Goal: Task Accomplishment & Management: Manage account settings

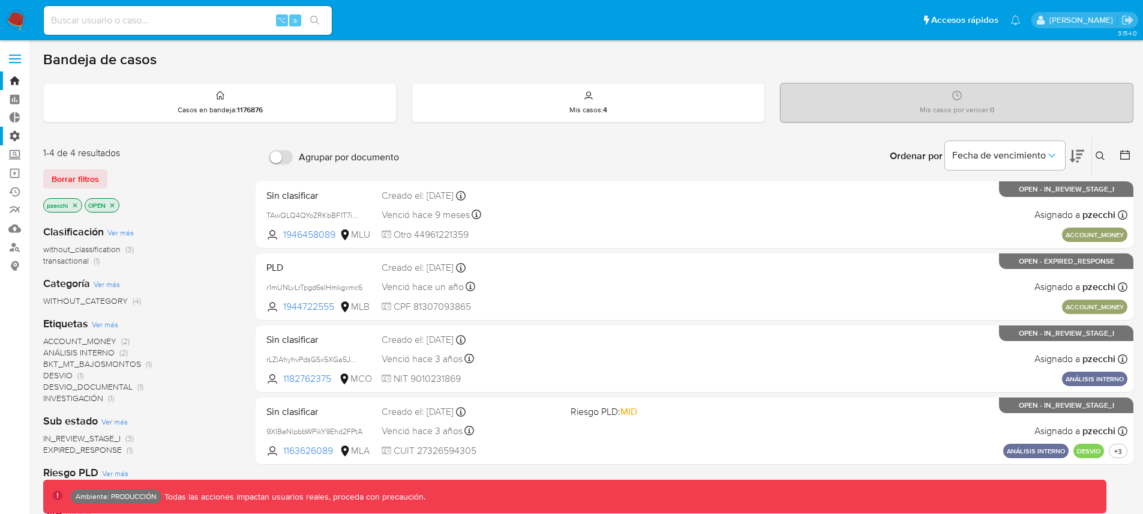
click at [19, 137] on label "Administración" at bounding box center [71, 136] width 143 height 19
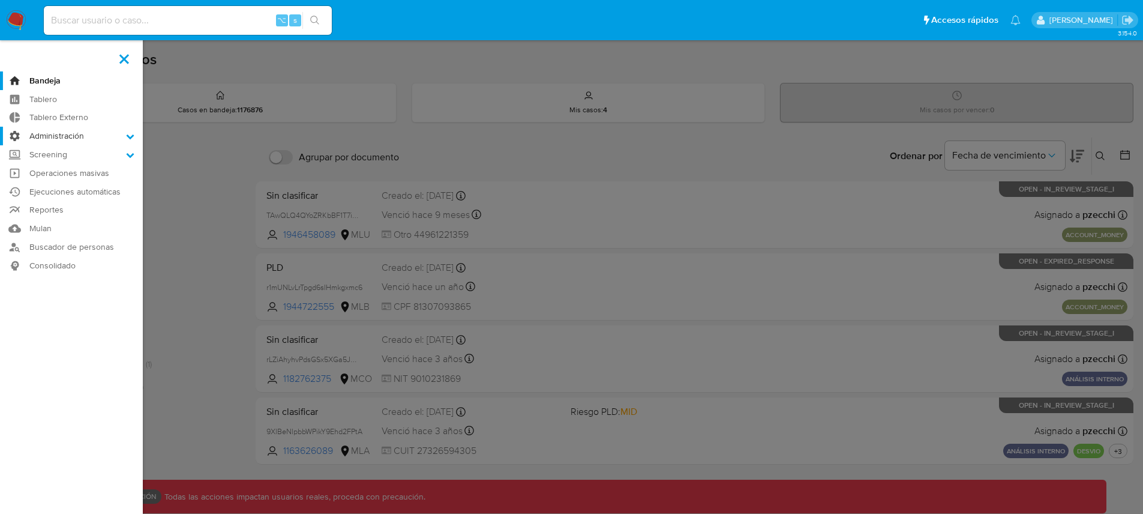
click at [0, 0] on input "Administración" at bounding box center [0, 0] width 0 height 0
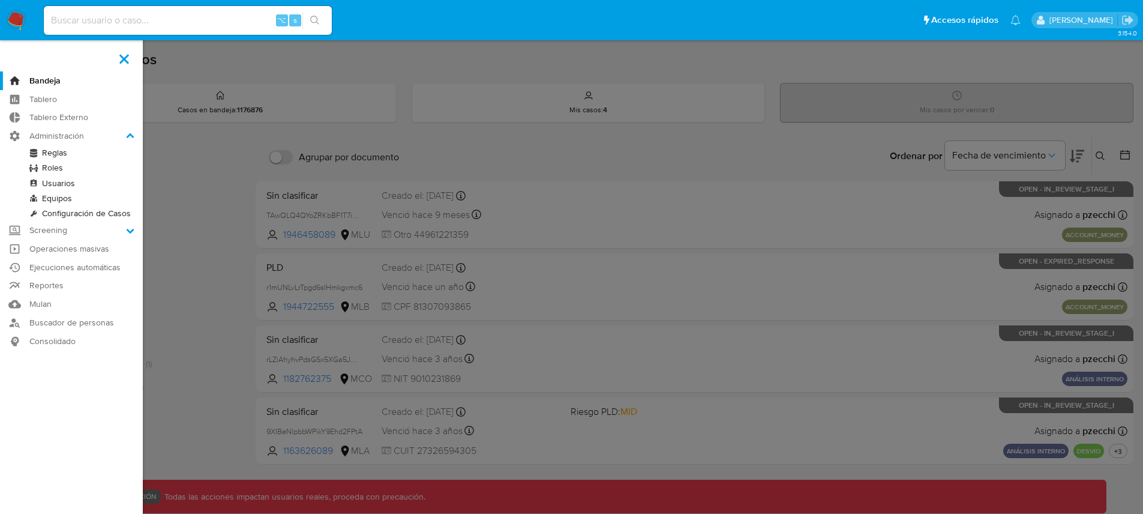
click at [48, 152] on link "Reglas" at bounding box center [71, 152] width 143 height 15
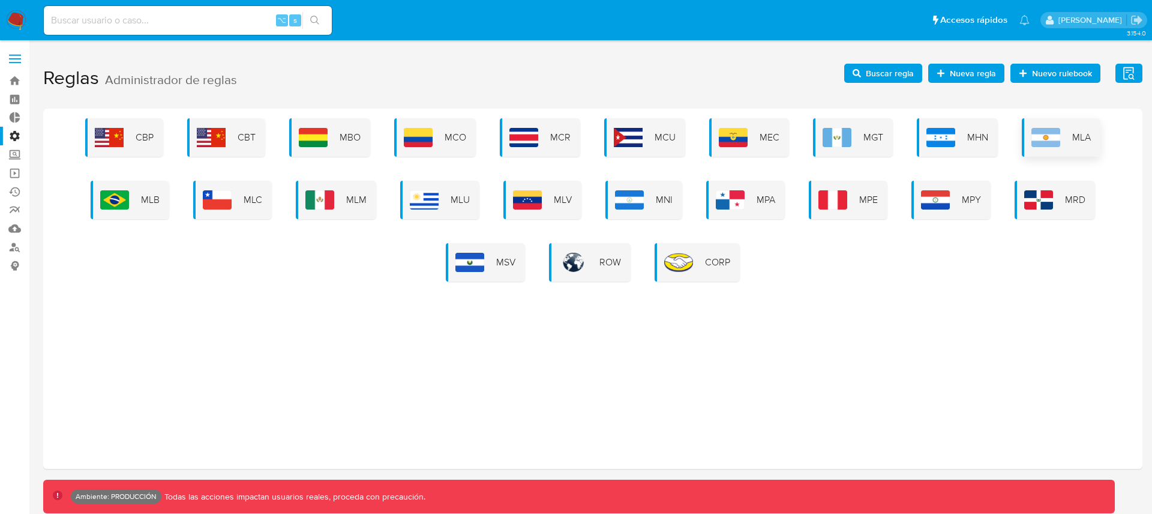
click at [1063, 134] on div "MLA" at bounding box center [1061, 137] width 79 height 38
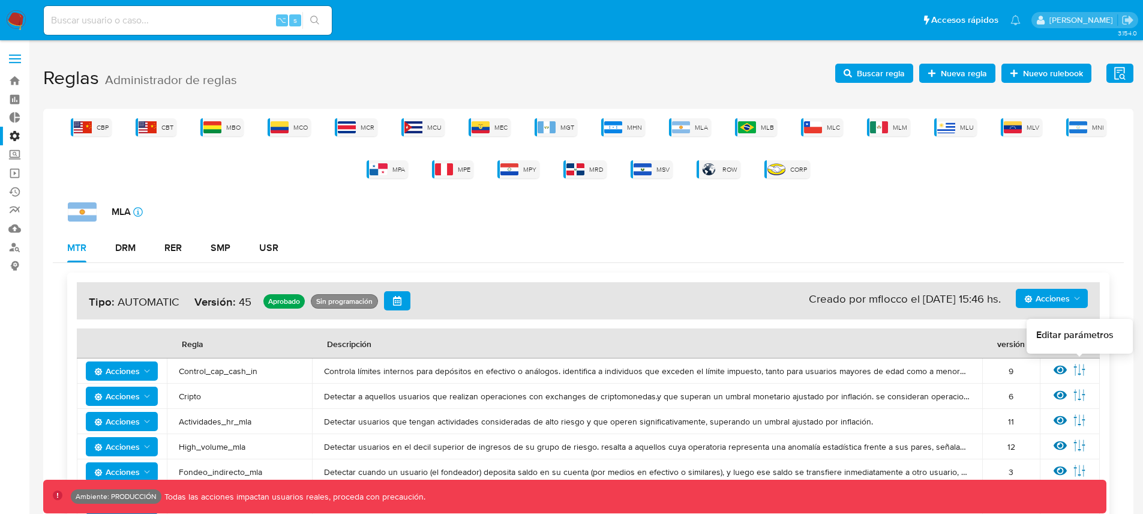
click at [1077, 368] on icon at bounding box center [1079, 369] width 13 height 13
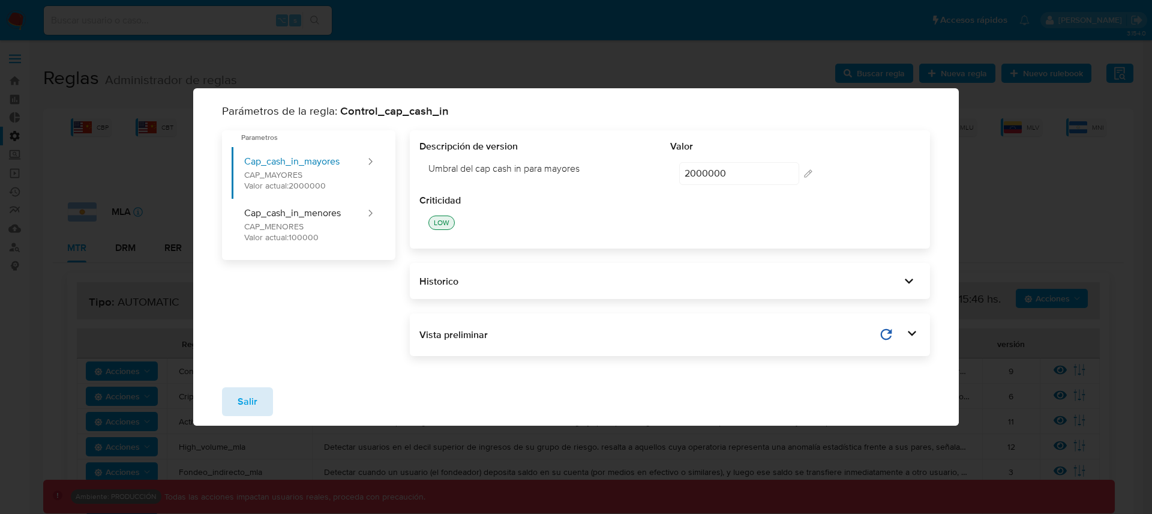
click at [259, 406] on button "Salir" at bounding box center [247, 401] width 51 height 29
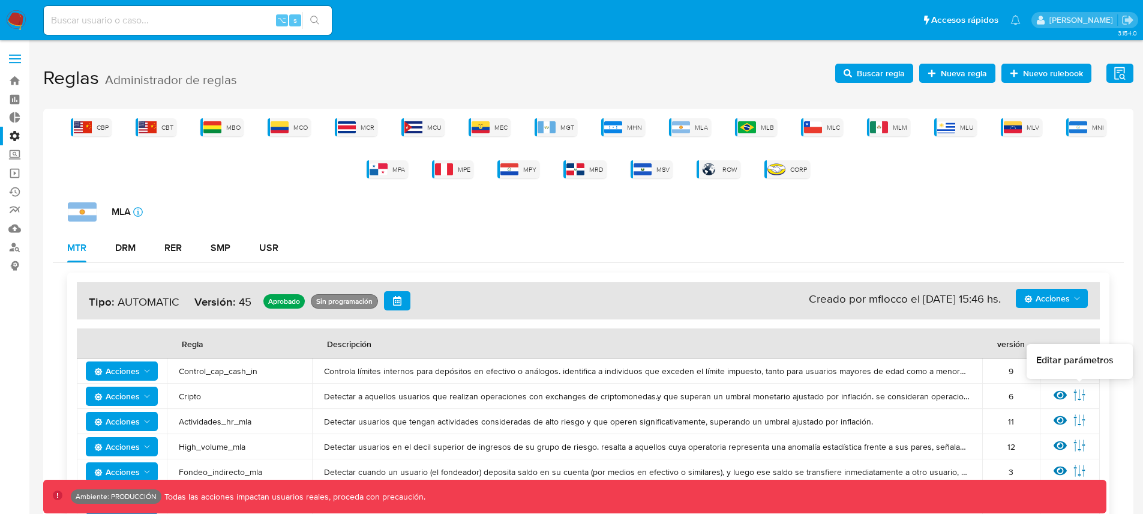
click at [1078, 392] on icon at bounding box center [1079, 394] width 13 height 13
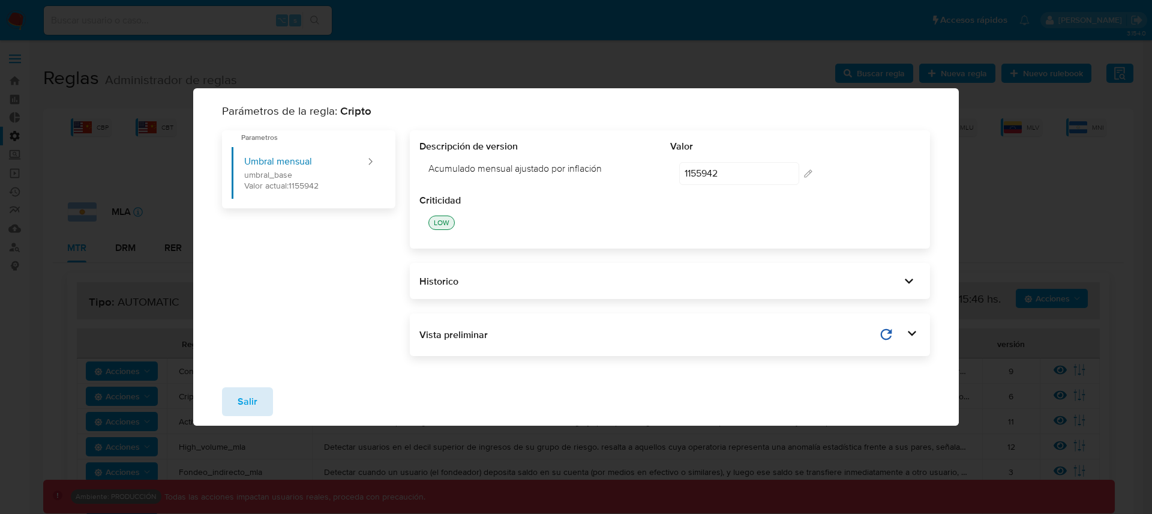
click at [264, 392] on button "Salir" at bounding box center [247, 401] width 51 height 29
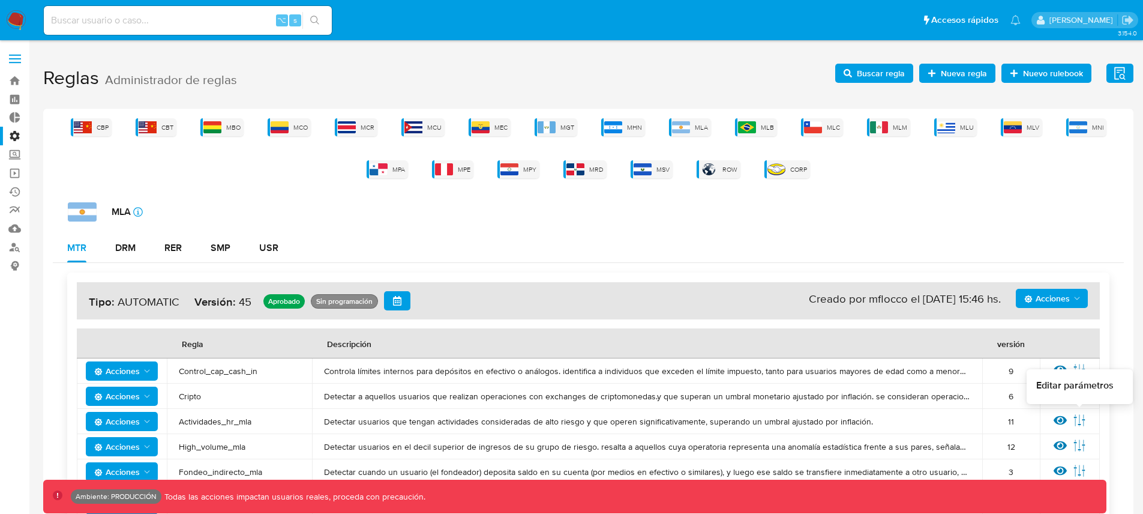
click at [1084, 420] on icon at bounding box center [1079, 419] width 13 height 13
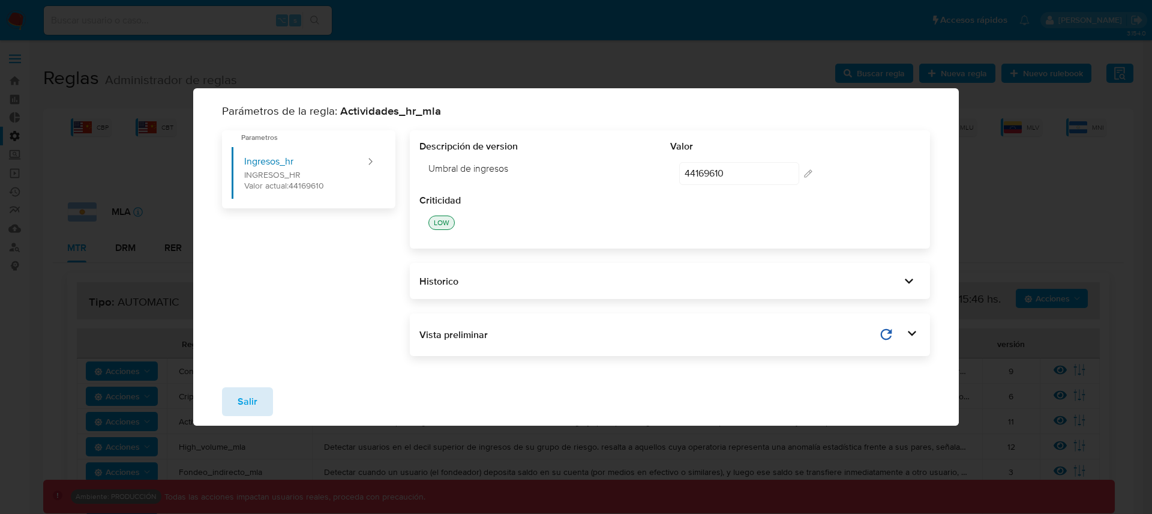
click at [263, 390] on button "Salir" at bounding box center [247, 401] width 51 height 29
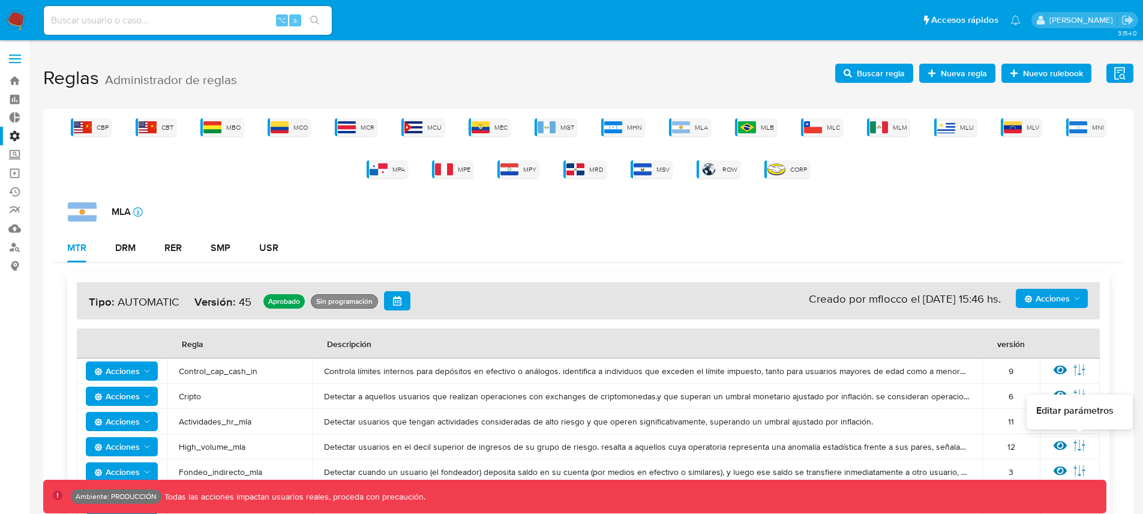
click at [1079, 441] on icon at bounding box center [1079, 445] width 13 height 13
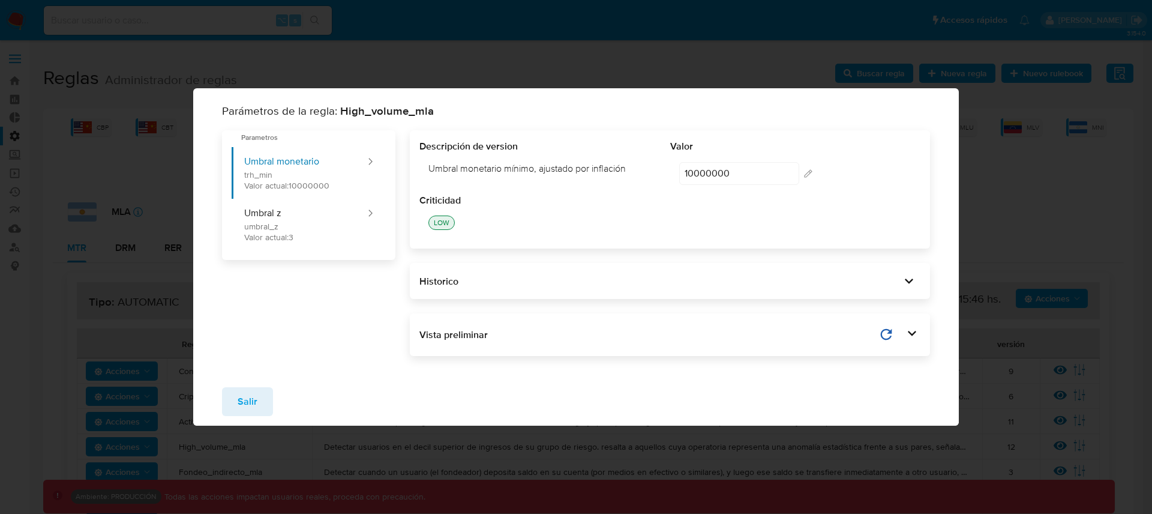
drag, startPoint x: 241, startPoint y: 395, endPoint x: 598, endPoint y: 380, distance: 357.4
click at [247, 395] on span "Salir" at bounding box center [248, 401] width 20 height 26
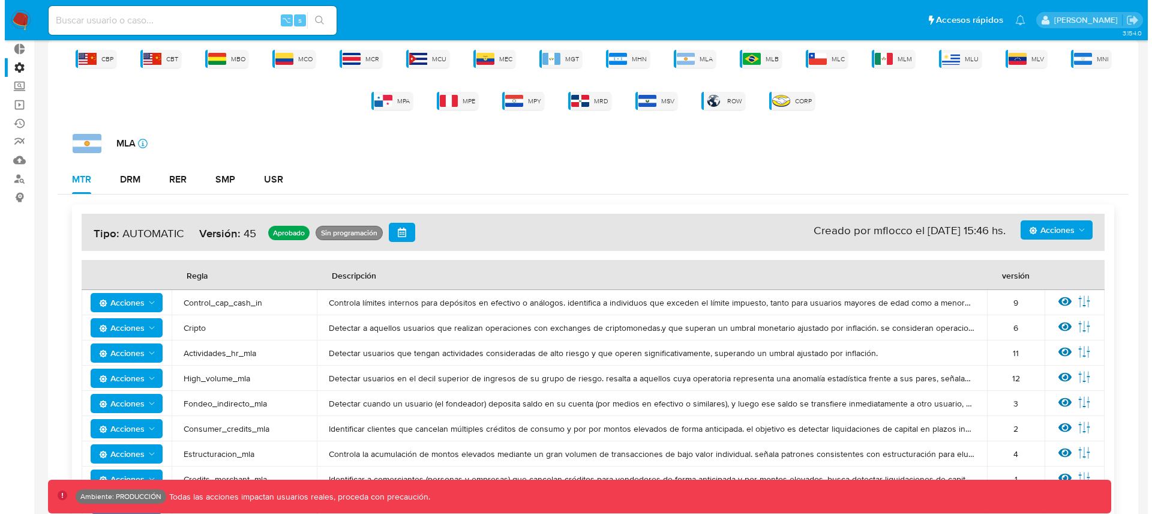
scroll to position [72, 0]
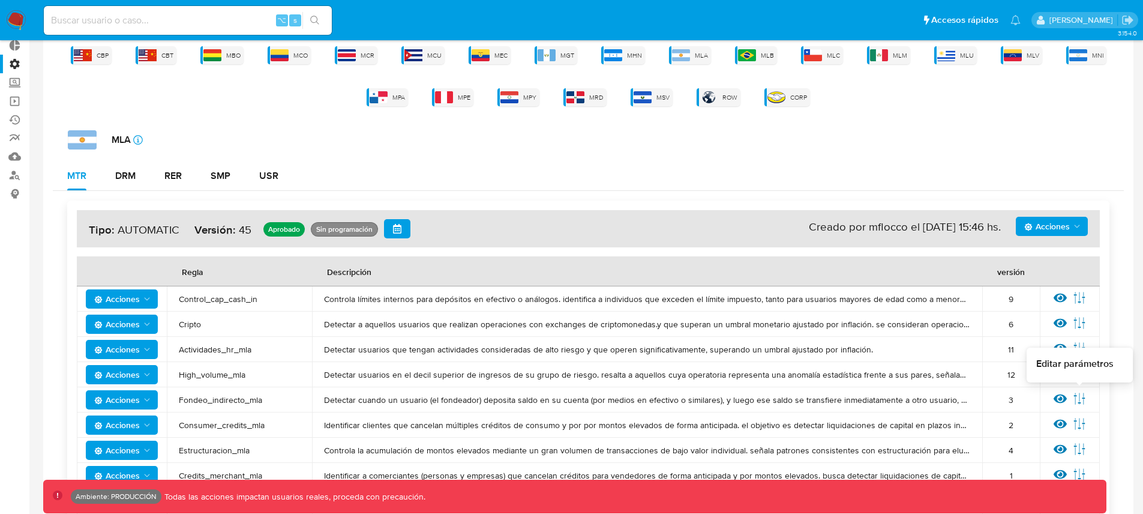
click at [1076, 395] on icon at bounding box center [1079, 397] width 11 height 11
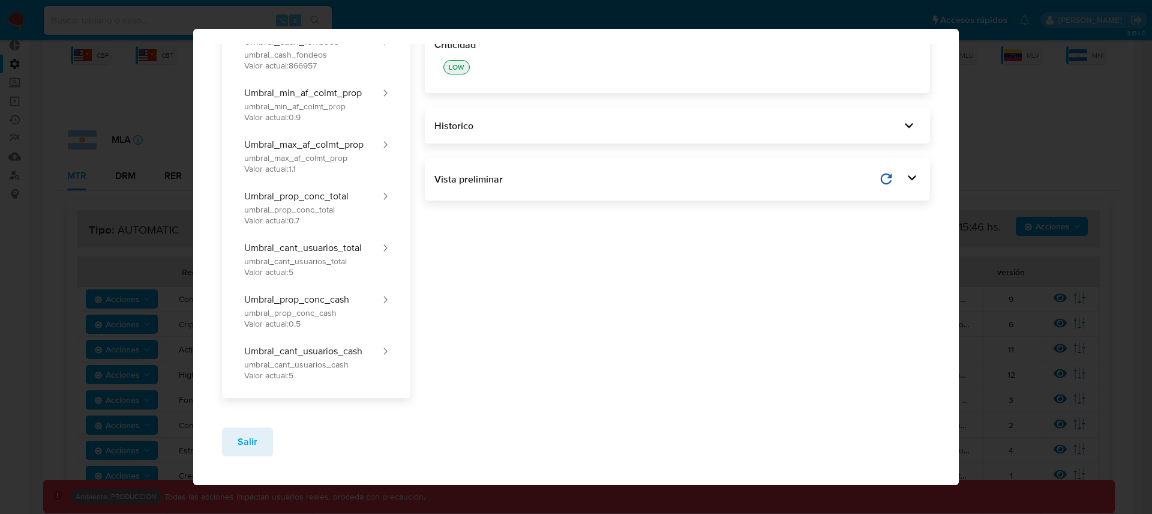
scroll to position [114, 0]
click at [379, 298] on button "Umbral_prop_conc_cash umbral_prop_conc_cash Valor actual: 0.5" at bounding box center [307, 309] width 150 height 52
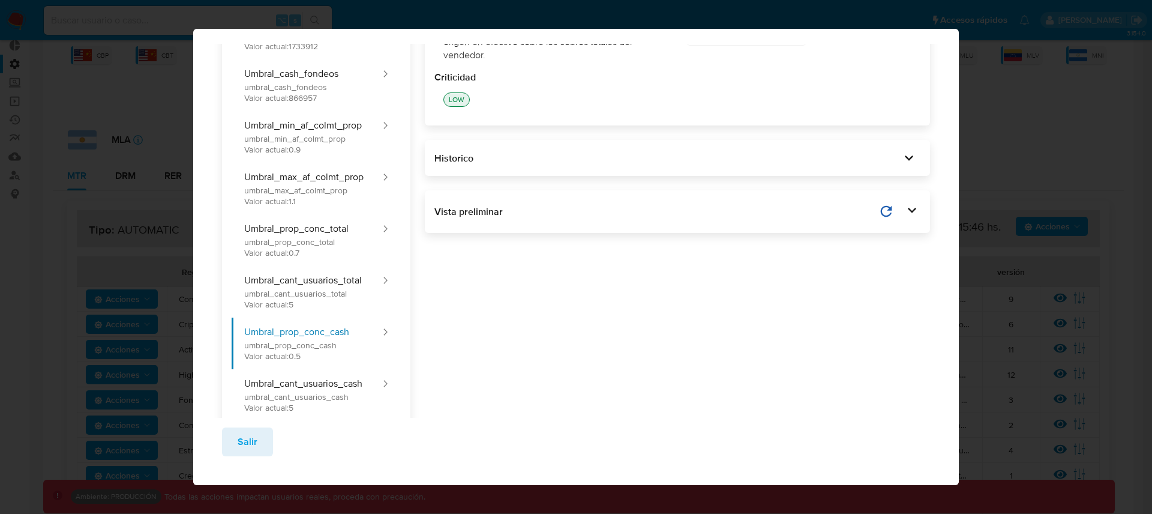
scroll to position [0, 0]
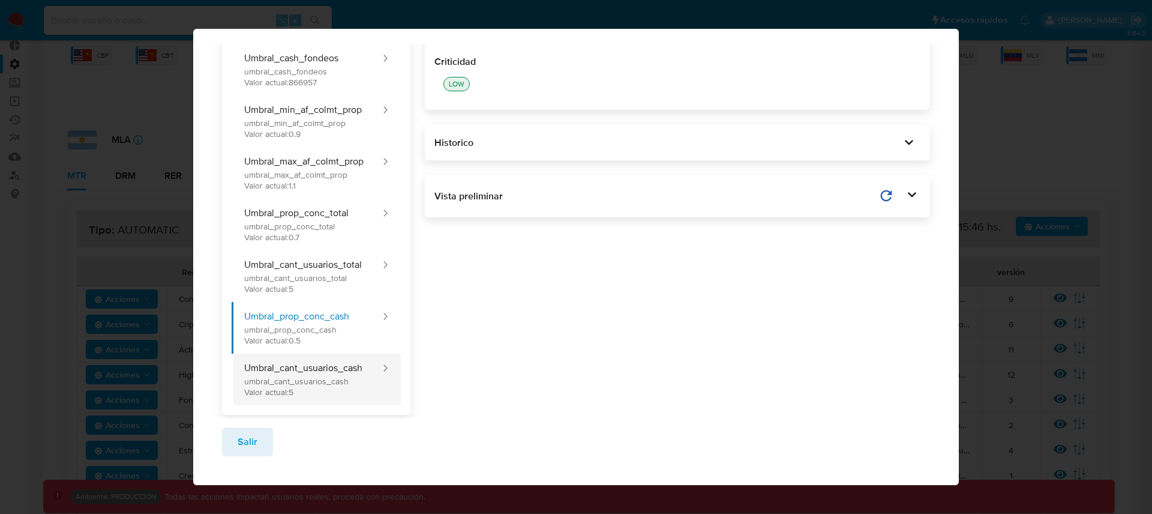
click at [314, 381] on button "Umbral_cant_usuarios_cash umbral_cant_usuarios_cash Valor actual: 5" at bounding box center [307, 379] width 150 height 52
type input "5"
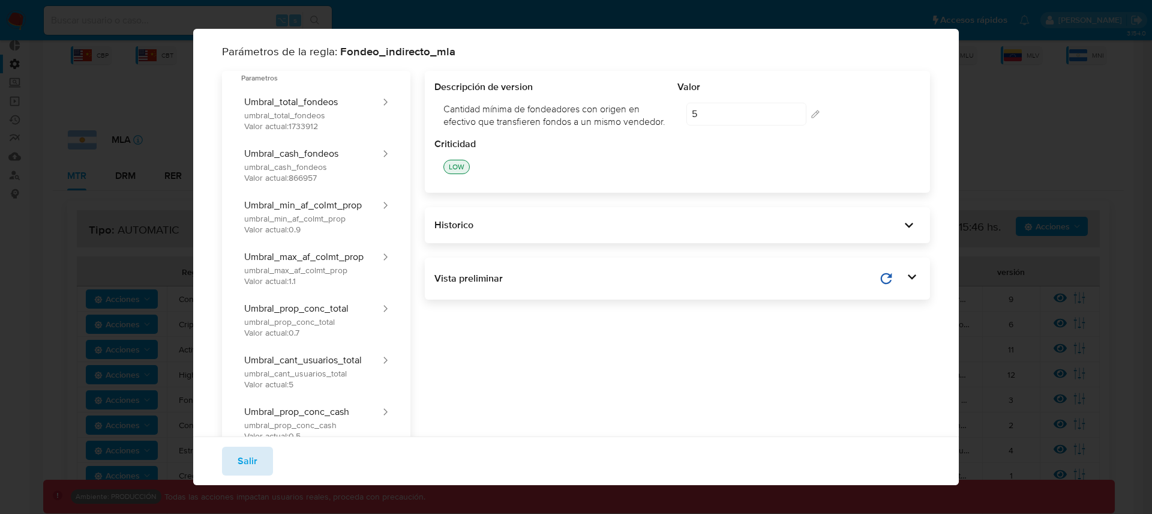
click at [258, 457] on button "Salir" at bounding box center [247, 461] width 51 height 29
